Goal: Task Accomplishment & Management: Manage account settings

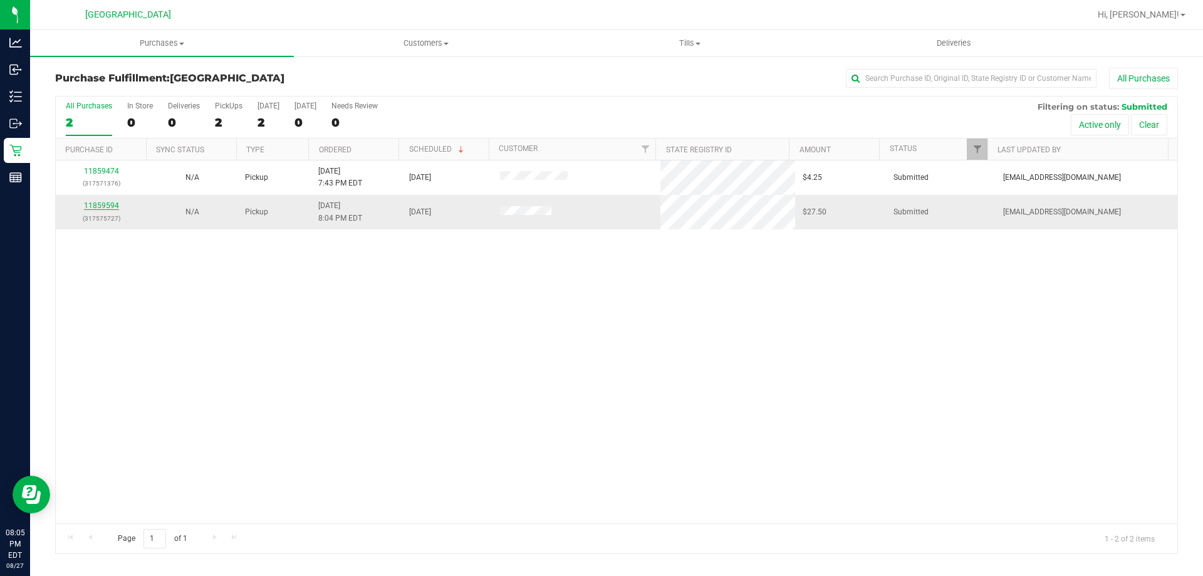
click at [108, 202] on link "11859594" at bounding box center [101, 205] width 35 height 9
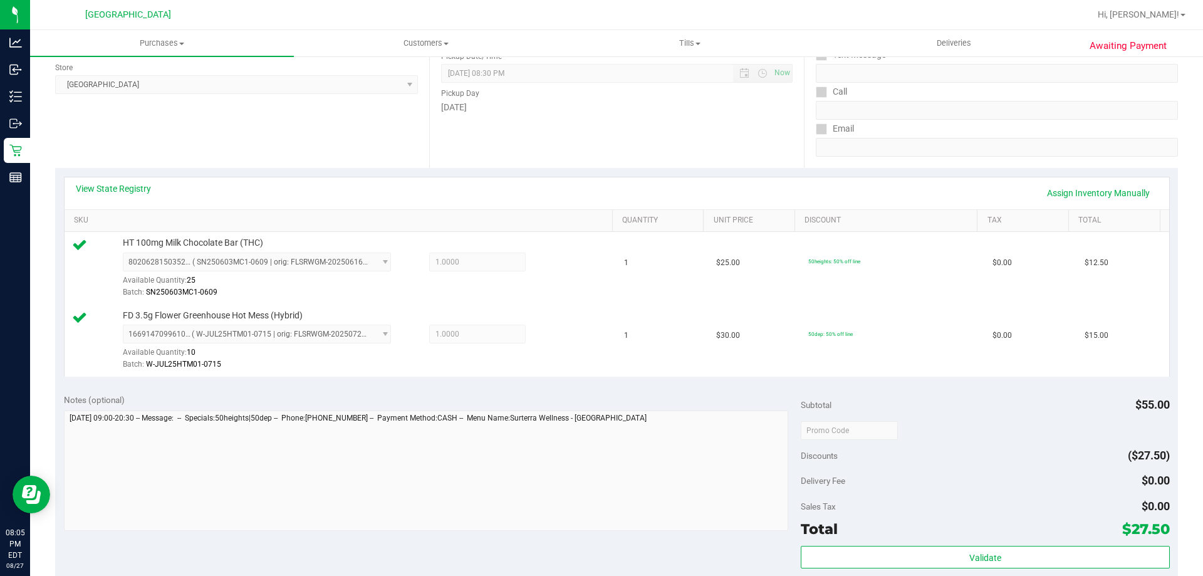
scroll to position [218, 0]
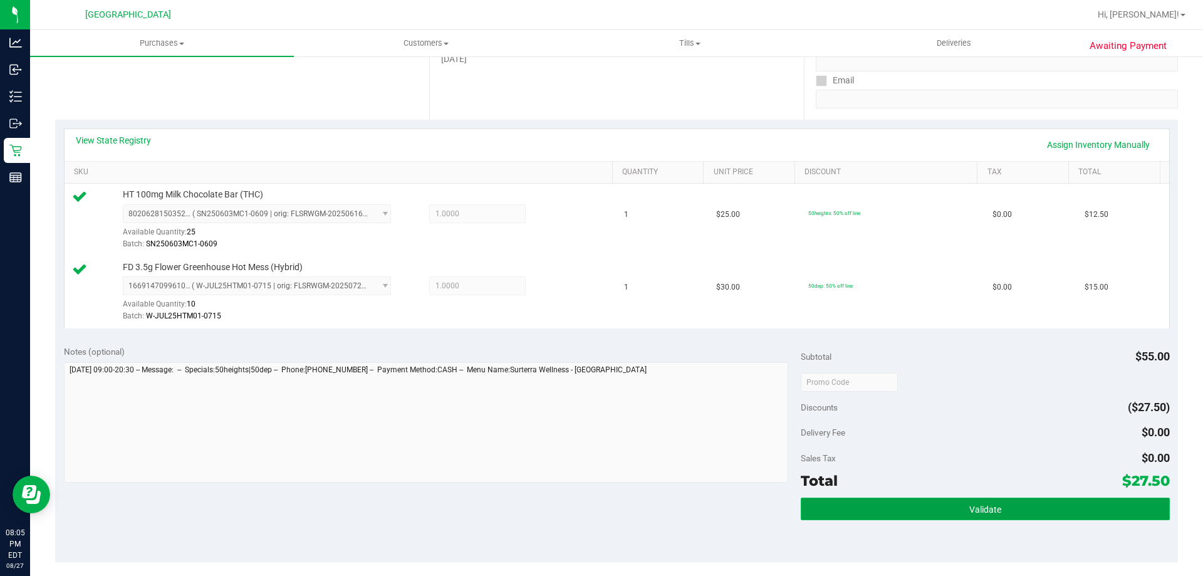
click at [981, 510] on span "Validate" at bounding box center [985, 509] width 32 height 10
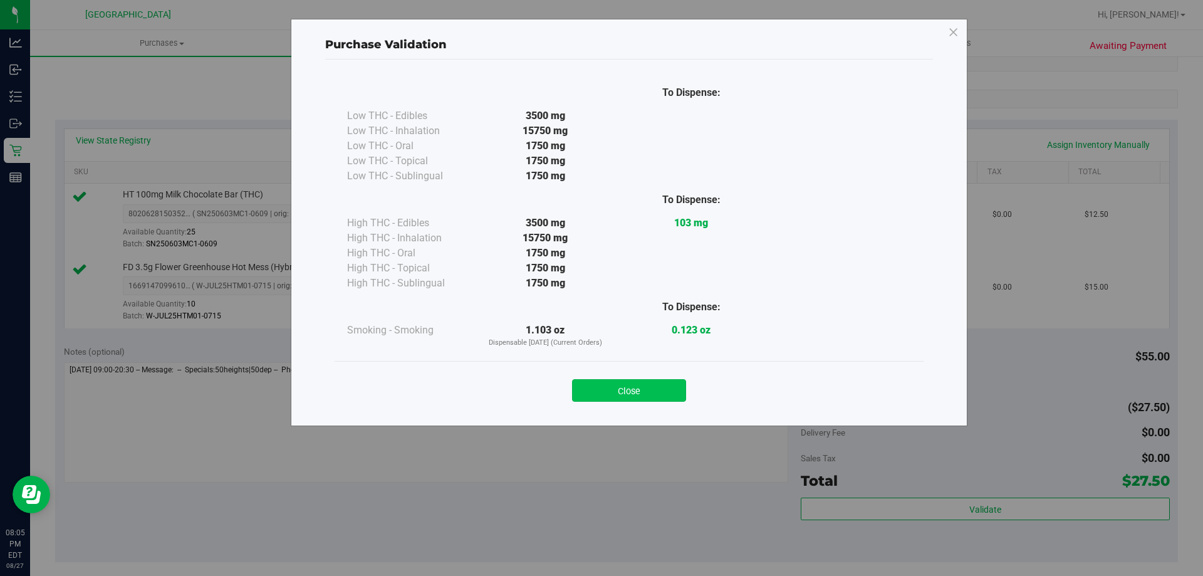
click at [651, 395] on button "Close" at bounding box center [629, 390] width 114 height 23
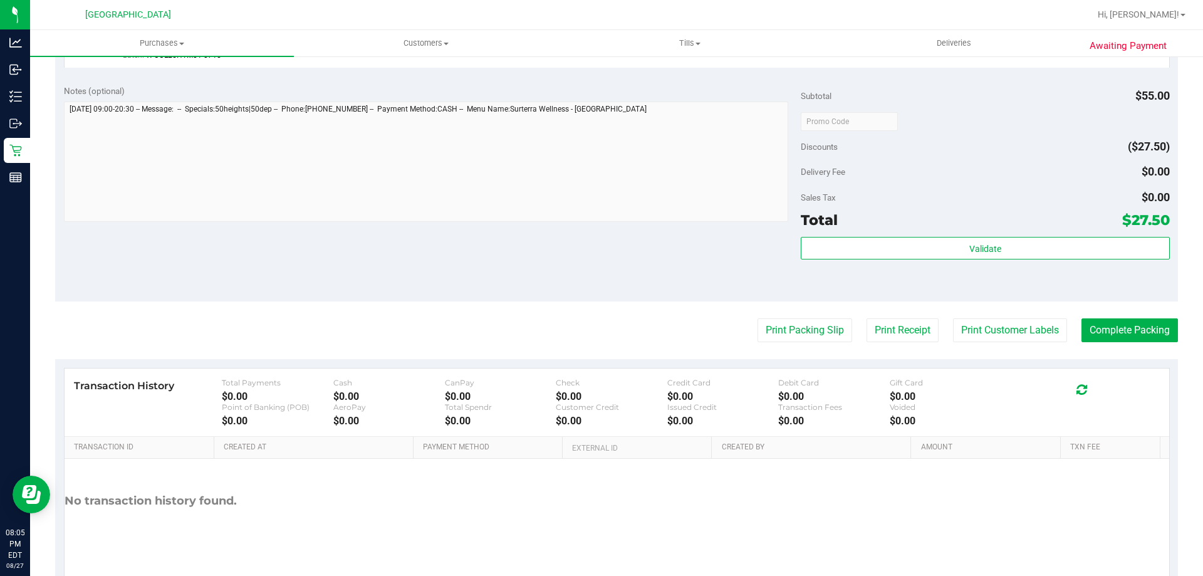
scroll to position [521, 0]
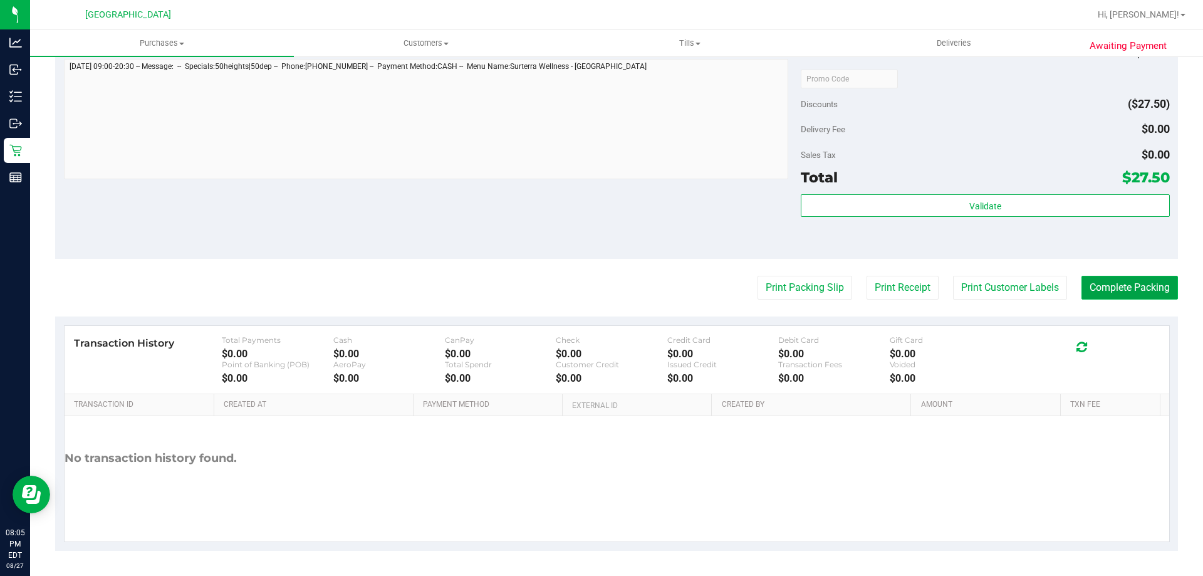
click at [1109, 289] on button "Complete Packing" at bounding box center [1129, 288] width 96 height 24
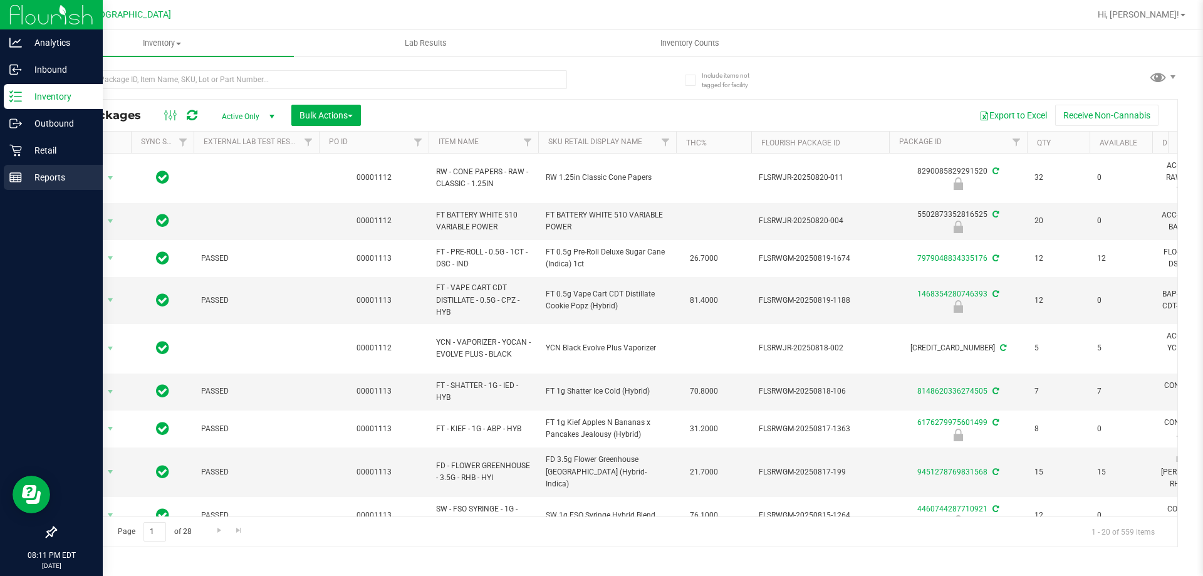
click at [54, 180] on p "Reports" at bounding box center [59, 177] width 75 height 15
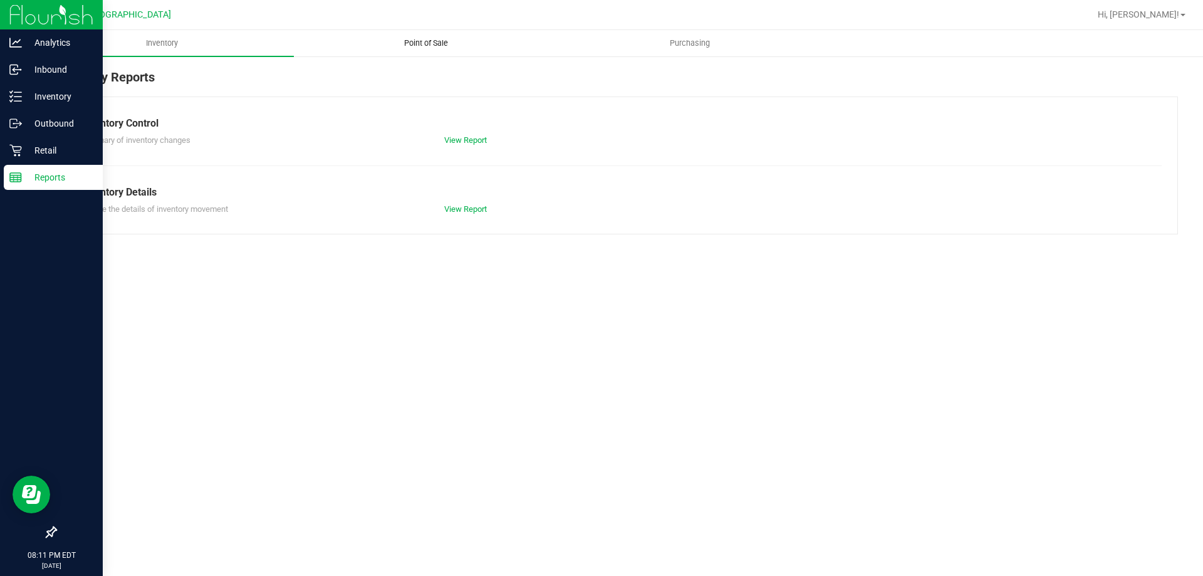
click at [409, 43] on span "Point of Sale" at bounding box center [426, 43] width 78 height 11
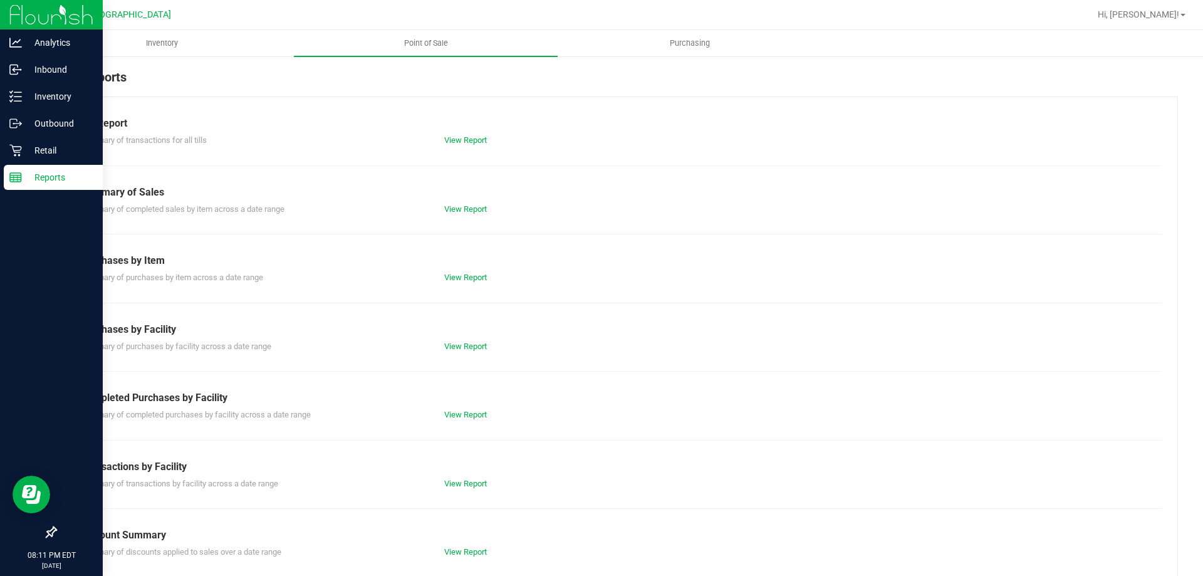
click at [470, 147] on div "Till Report Summary of transactions for all tills View Report Summary of Sales …" at bounding box center [616, 370] width 1122 height 549
click at [462, 142] on link "View Report" at bounding box center [465, 139] width 43 height 9
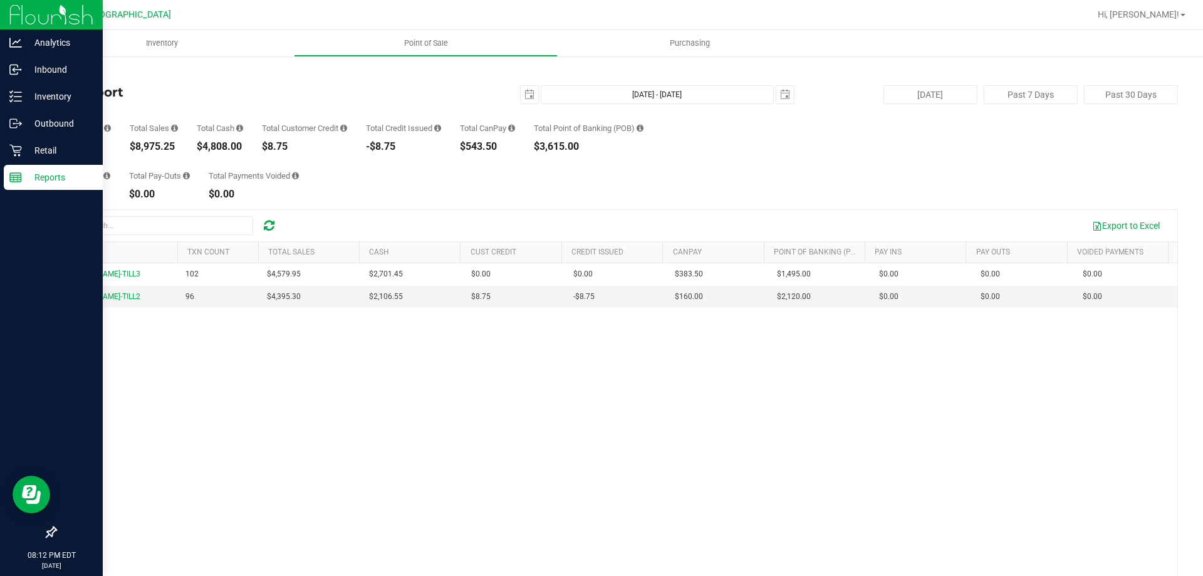
click at [50, 179] on p "Reports" at bounding box center [59, 177] width 75 height 15
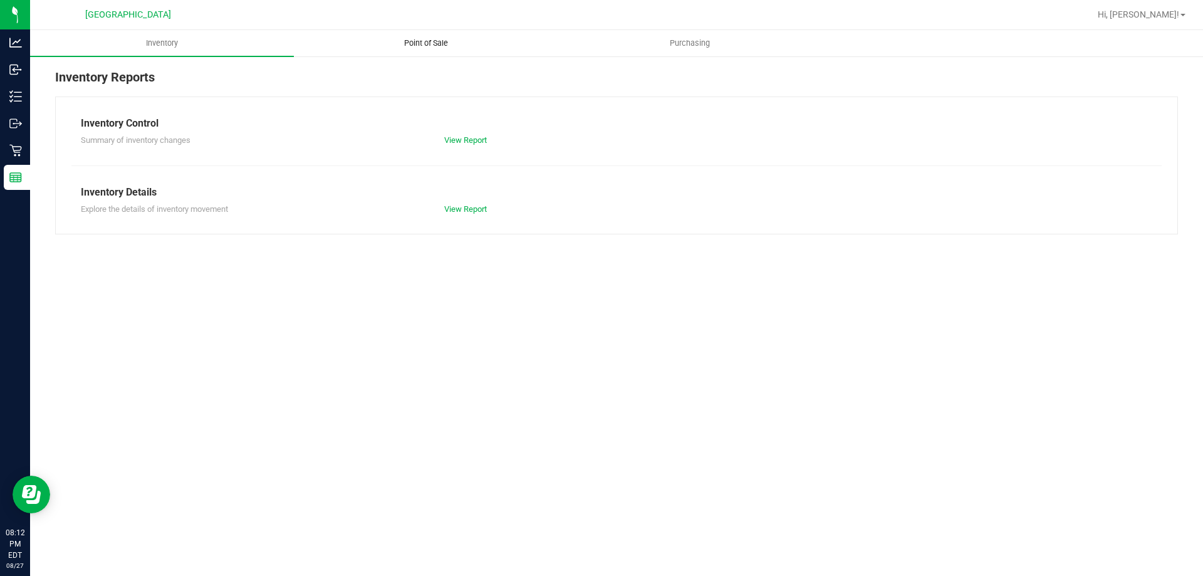
click at [429, 43] on span "Point of Sale" at bounding box center [426, 43] width 78 height 11
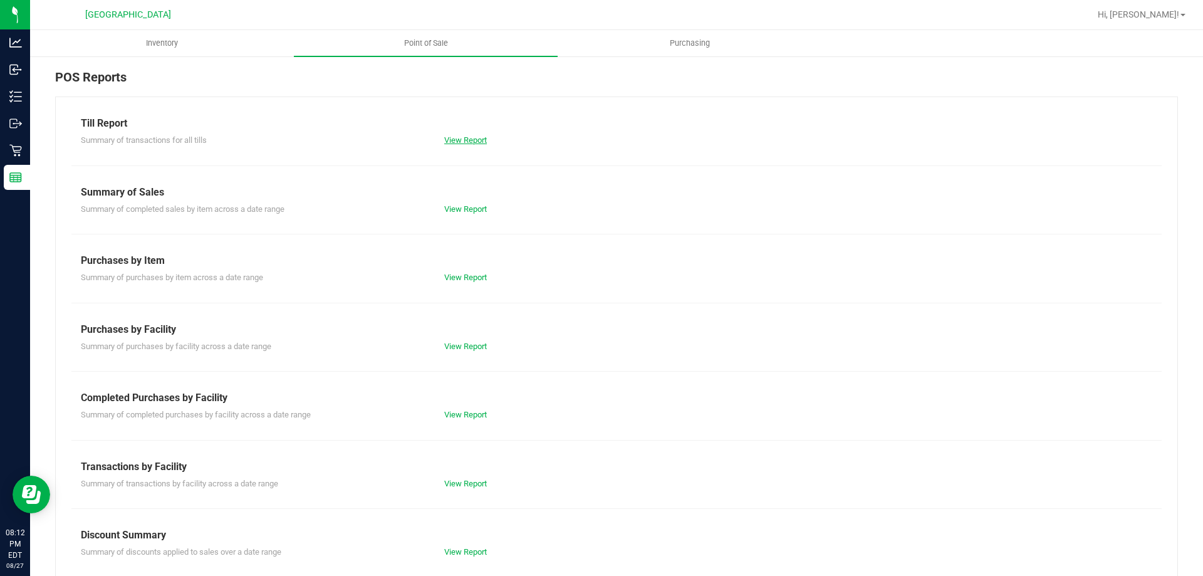
click at [465, 140] on link "View Report" at bounding box center [465, 139] width 43 height 9
